Goal: Use online tool/utility: Utilize a website feature to perform a specific function

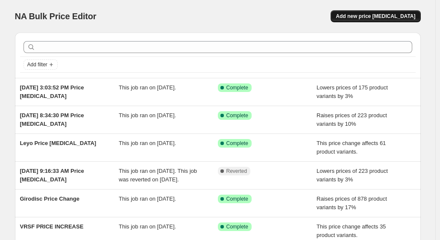
click at [383, 21] on button "Add new price [MEDICAL_DATA]" at bounding box center [375, 16] width 90 height 12
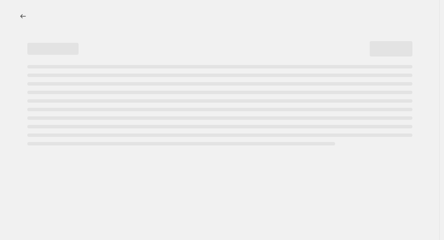
select select "percentage"
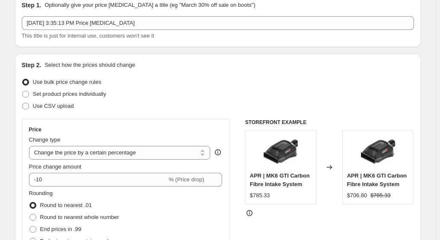
scroll to position [128, 0]
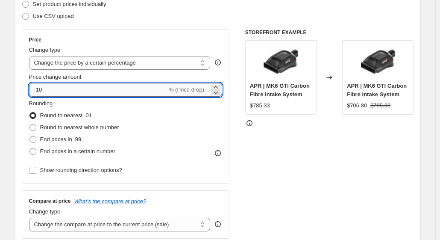
drag, startPoint x: 59, startPoint y: 91, endPoint x: 31, endPoint y: 87, distance: 28.4
click at [31, 87] on input "-10" at bounding box center [98, 90] width 138 height 14
type input "7"
click at [266, 157] on div "STOREFRONT EXAMPLE APR | MK6 GTI Carbon Fibre Intake System $785.33 Changed to …" at bounding box center [329, 133] width 169 height 209
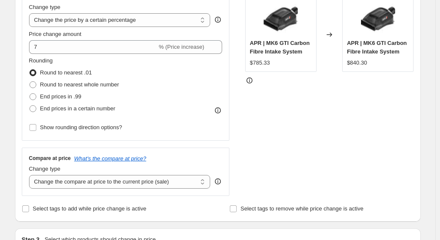
scroll to position [213, 0]
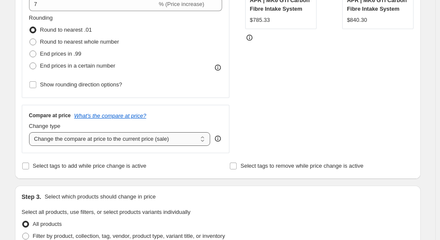
drag, startPoint x: 188, startPoint y: 143, endPoint x: 181, endPoint y: 144, distance: 6.5
click at [188, 143] on select "Change the compare at price to the current price (sale) Change the compare at p…" at bounding box center [119, 139] width 181 height 14
select select "remove"
click at [31, 132] on select "Change the compare at price to the current price (sale) Change the compare at p…" at bounding box center [119, 139] width 181 height 14
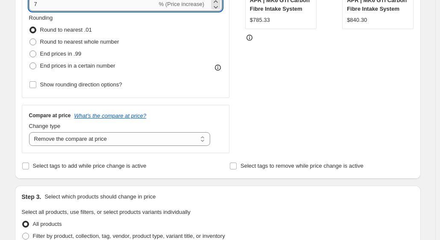
click at [62, 7] on input "7" at bounding box center [93, 4] width 128 height 14
type input "6"
click at [283, 124] on div "STOREFRONT EXAMPLE APR | MK6 GTI Carbon Fibre Intake System $785.33 Changed to …" at bounding box center [329, 48] width 169 height 209
drag, startPoint x: 190, startPoint y: 136, endPoint x: 186, endPoint y: 139, distance: 5.2
click at [190, 136] on select "Change the compare at price to the current price (sale) Change the compare at p…" at bounding box center [119, 139] width 181 height 14
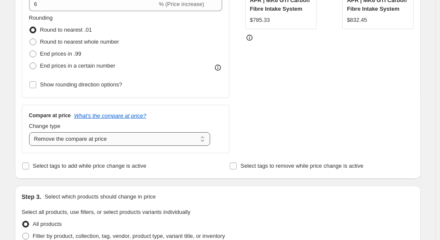
click at [31, 132] on select "Change the compare at price to the current price (sale) Change the compare at p…" at bounding box center [119, 139] width 181 height 14
click at [359, 89] on div "STOREFRONT EXAMPLE APR | MK6 GTI Carbon Fibre Intake System $785.33 Changed to …" at bounding box center [329, 48] width 169 height 209
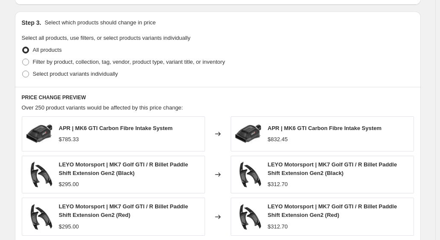
scroll to position [427, 0]
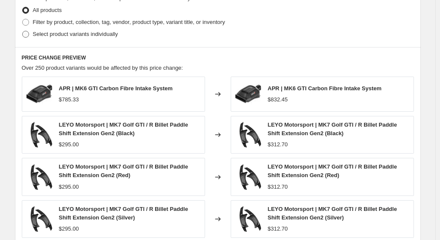
drag, startPoint x: 25, startPoint y: 23, endPoint x: 29, endPoint y: 31, distance: 9.4
click at [26, 22] on span at bounding box center [25, 22] width 7 height 7
click at [23, 19] on input "Filter by product, collection, tag, vendor, product type, variant title, or inv…" at bounding box center [22, 19] width 0 height 0
radio input "true"
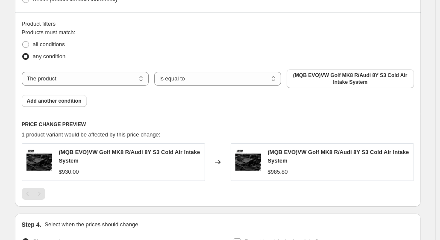
scroll to position [470, 0]
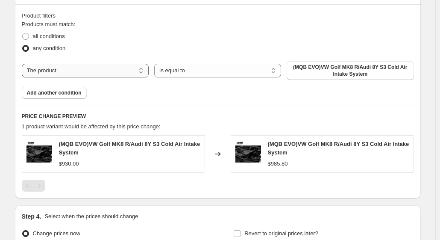
click at [107, 73] on select "The product The product's collection The product's tag The product's vendor The…" at bounding box center [85, 71] width 127 height 14
select select "vendor"
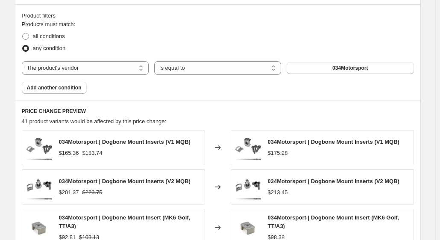
click at [343, 69] on span "034Motorsport" at bounding box center [349, 67] width 35 height 7
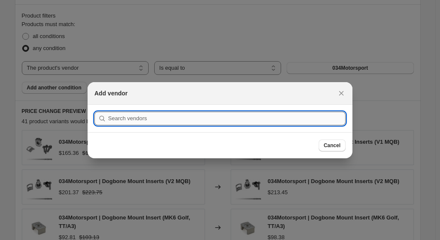
click at [168, 111] on input ":r2f:" at bounding box center [226, 118] width 237 height 14
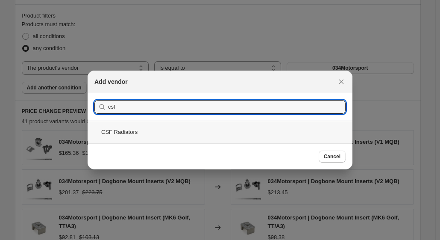
type input "csf"
click at [128, 132] on div "CSF Radiators" at bounding box center [220, 131] width 265 height 23
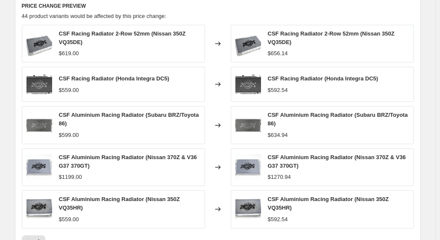
scroll to position [719, 0]
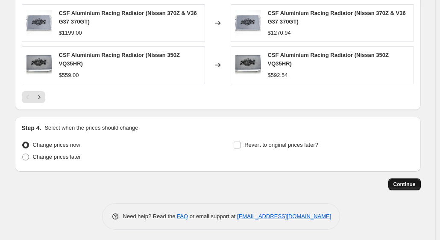
click at [408, 181] on span "Continue" at bounding box center [404, 184] width 22 height 7
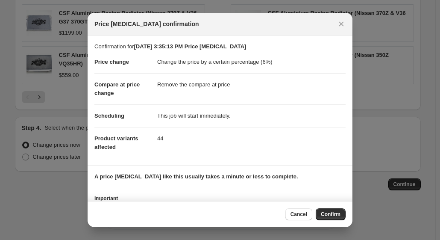
drag, startPoint x: 339, startPoint y: 212, endPoint x: 321, endPoint y: 193, distance: 26.0
click at [338, 211] on span "Confirm" at bounding box center [331, 213] width 20 height 7
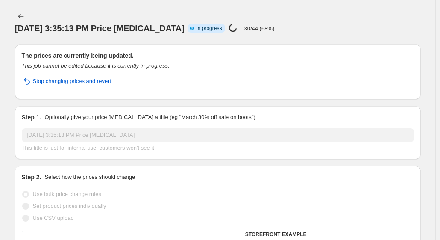
select select "percentage"
select select "remove"
select select "vendor"
